Goal: Complete application form

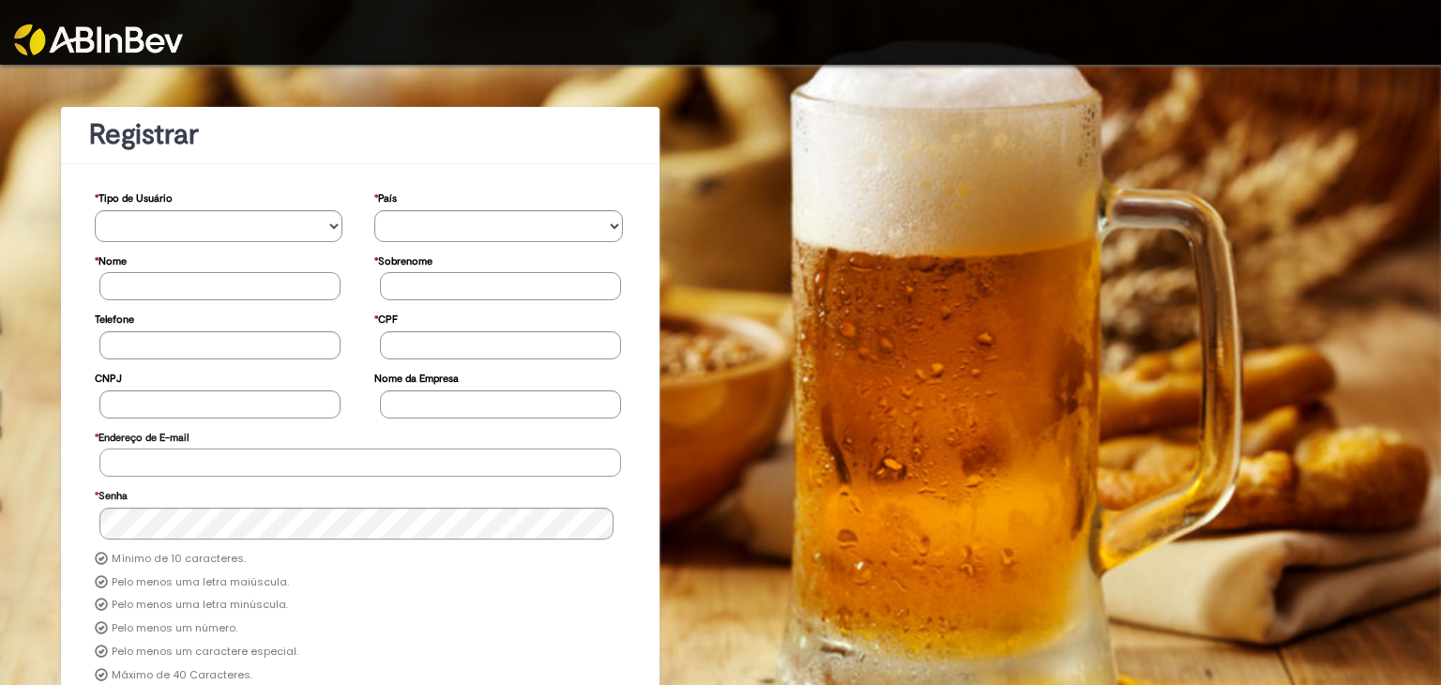
type input "**********"
click at [760, 15] on div at bounding box center [720, 32] width 1441 height 65
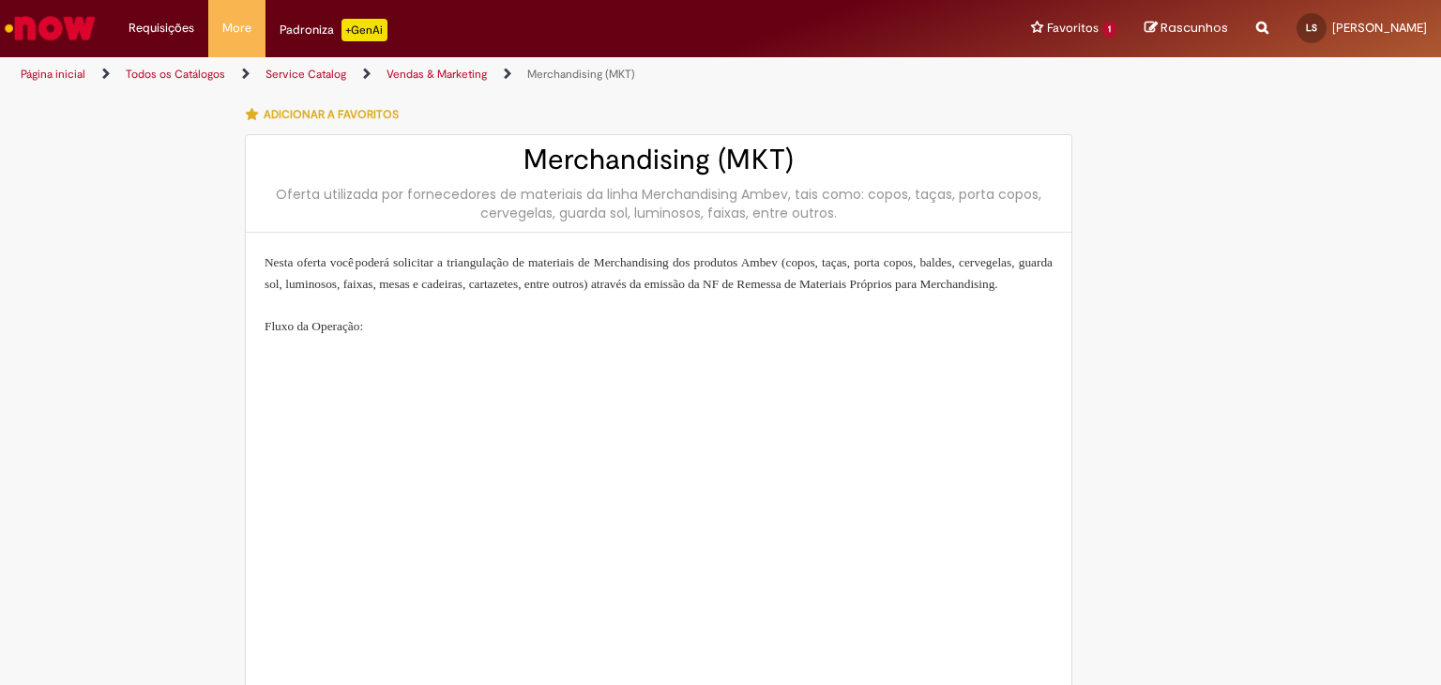
type input "**********"
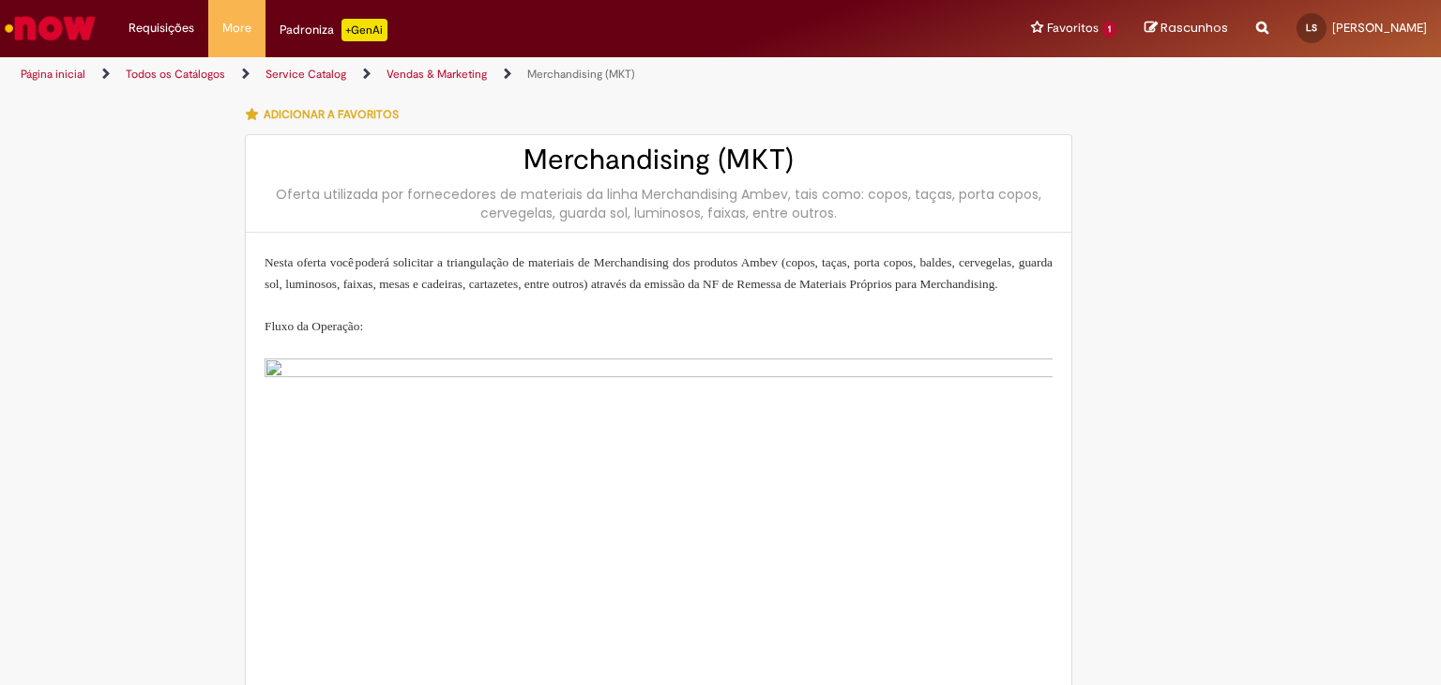
type input "**********"
